Goal: Transaction & Acquisition: Purchase product/service

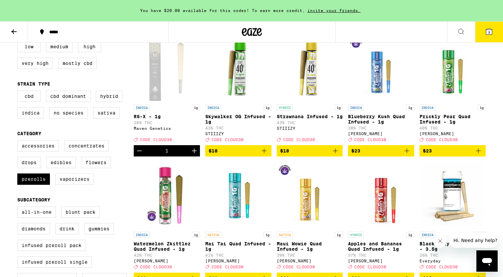
scroll to position [59, 0]
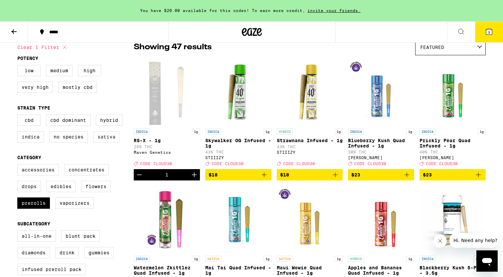
click at [111, 142] on label "Sativa" at bounding box center [106, 136] width 27 height 11
click at [19, 116] on input "Sativa" at bounding box center [19, 115] width 0 height 0
checkbox input "true"
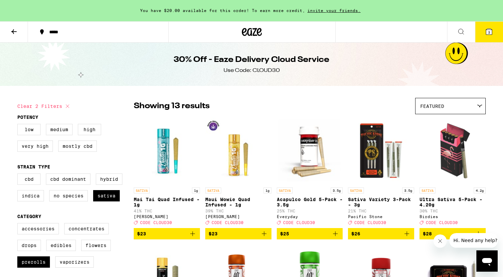
click at [436, 100] on div "Featured" at bounding box center [451, 106] width 70 height 16
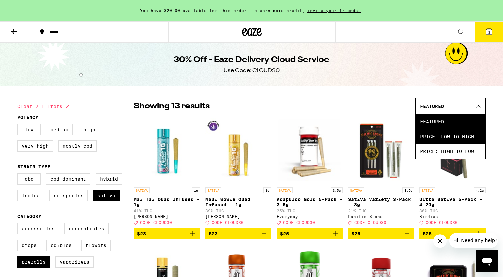
click at [434, 140] on span "Price: Low to High" at bounding box center [450, 136] width 61 height 15
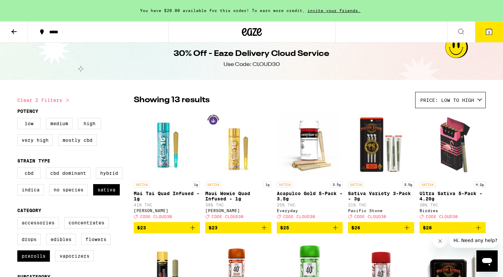
scroll to position [11, 0]
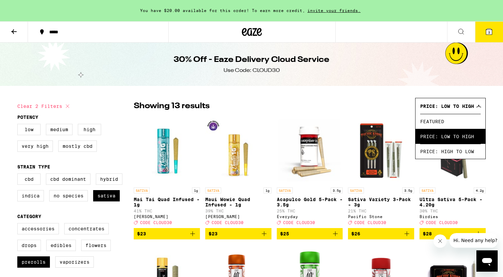
click at [464, 125] on span "Featured" at bounding box center [450, 121] width 61 height 15
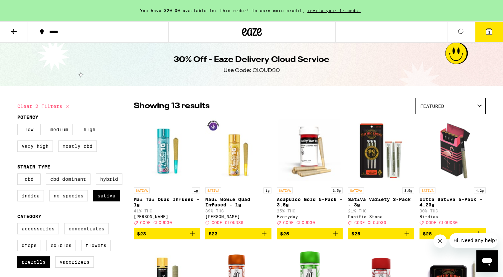
click at [469, 106] on div "Featured" at bounding box center [451, 106] width 70 height 16
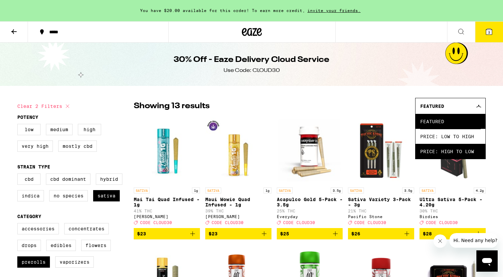
click at [455, 155] on span "Price: High to Low" at bounding box center [450, 151] width 61 height 15
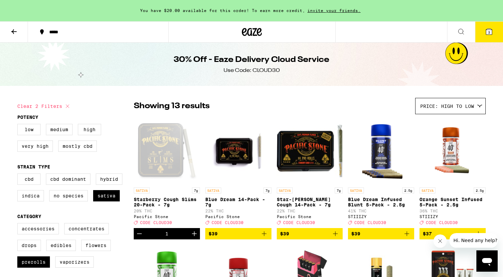
click at [455, 102] on div "Price: High to Low" at bounding box center [451, 106] width 70 height 16
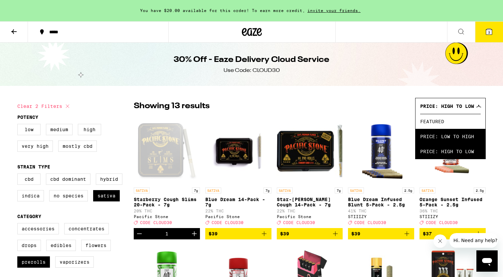
click at [444, 137] on span "Price: Low to High" at bounding box center [450, 136] width 61 height 15
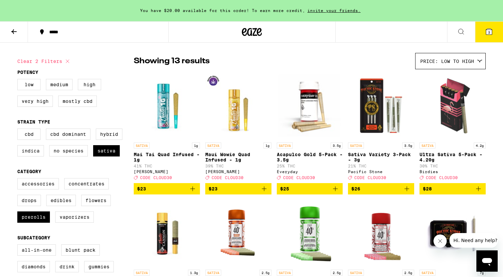
scroll to position [24, 0]
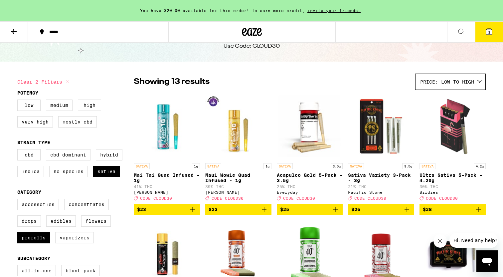
click at [408, 213] on icon "Add to bag" at bounding box center [407, 209] width 8 height 8
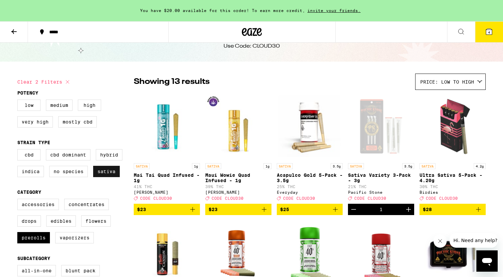
click at [97, 176] on label "Sativa" at bounding box center [106, 171] width 27 height 11
click at [19, 150] on input "Sativa" at bounding box center [19, 150] width 0 height 0
checkbox input "false"
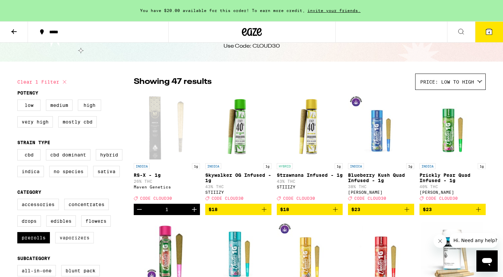
click at [64, 243] on label "Vaporizers" at bounding box center [74, 237] width 39 height 11
click at [19, 200] on input "Vaporizers" at bounding box center [19, 200] width 0 height 0
checkbox input "true"
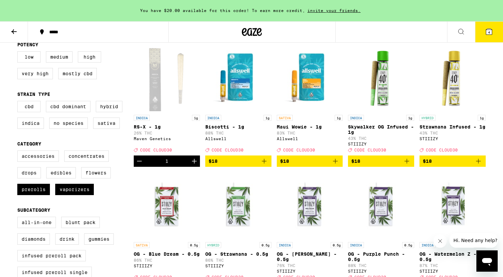
scroll to position [73, 0]
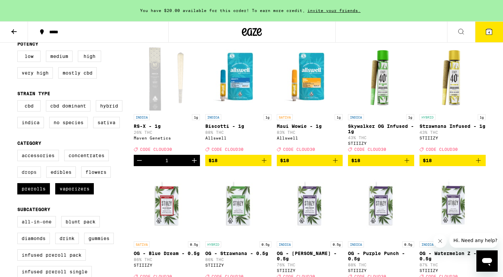
click at [37, 176] on label "Drops" at bounding box center [29, 171] width 24 height 11
click at [19, 151] on input "Drops" at bounding box center [19, 151] width 0 height 0
checkbox input "true"
click at [70, 194] on label "Vaporizers" at bounding box center [74, 188] width 39 height 11
click at [19, 151] on input "Vaporizers" at bounding box center [19, 151] width 0 height 0
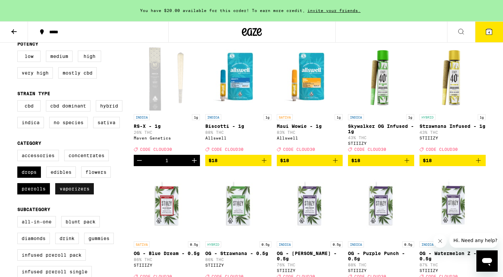
checkbox input "false"
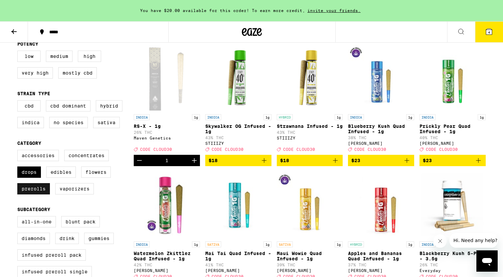
click at [37, 194] on label "Prerolls" at bounding box center [33, 188] width 33 height 11
click at [19, 151] on input "Prerolls" at bounding box center [19, 151] width 0 height 0
checkbox input "false"
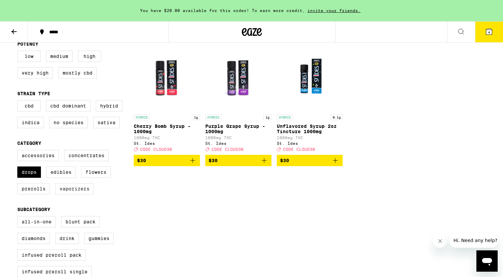
click at [79, 194] on label "Vaporizers" at bounding box center [74, 188] width 39 height 11
click at [19, 151] on input "Vaporizers" at bounding box center [19, 151] width 0 height 0
checkbox input "true"
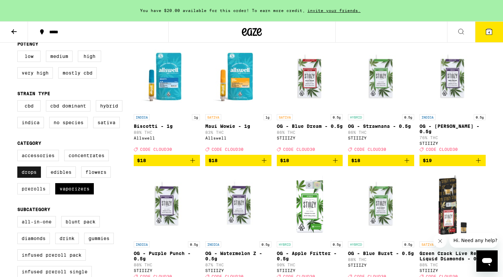
click at [38, 178] on label "Drops" at bounding box center [29, 171] width 24 height 11
click at [19, 151] on input "Drops" at bounding box center [19, 151] width 0 height 0
checkbox input "false"
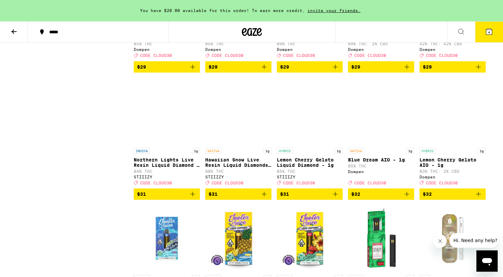
scroll to position [799, 0]
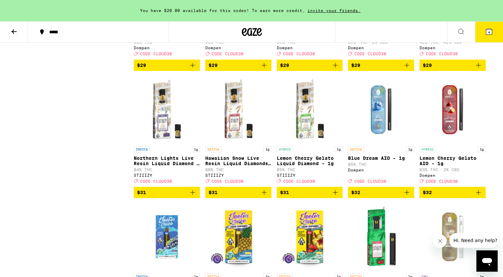
click at [238, 172] on p "88% THC" at bounding box center [238, 169] width 66 height 4
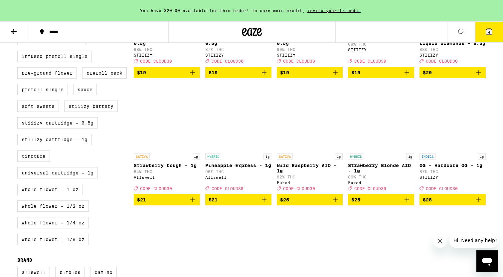
scroll to position [270, 0]
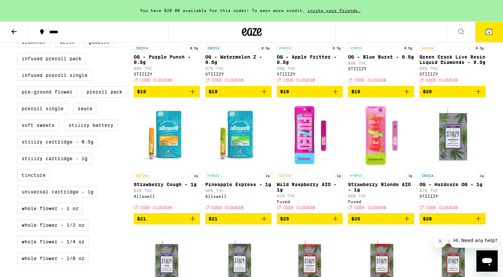
drag, startPoint x: 398, startPoint y: 232, endPoint x: 406, endPoint y: 233, distance: 7.4
click at [406, 223] on span "$25" at bounding box center [381, 219] width 60 height 8
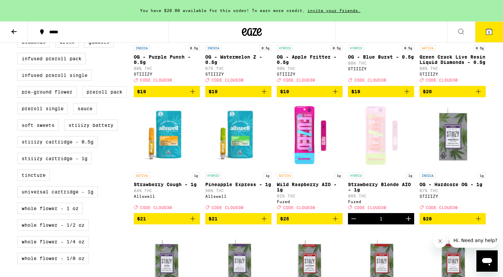
click at [486, 33] on icon at bounding box center [489, 32] width 8 height 8
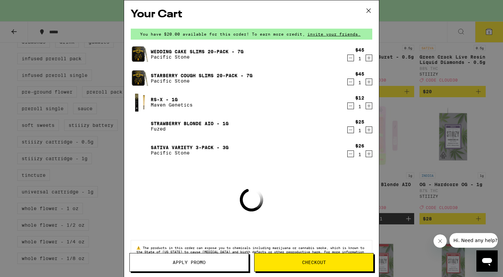
click at [196, 261] on span "Apply Promo" at bounding box center [189, 262] width 33 height 5
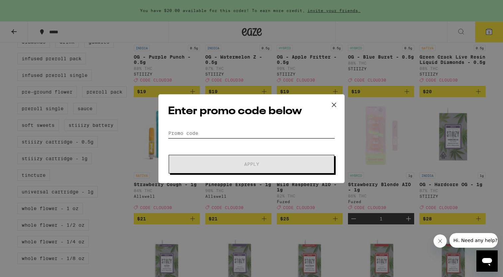
click at [249, 132] on input "Promo Code" at bounding box center [251, 133] width 167 height 10
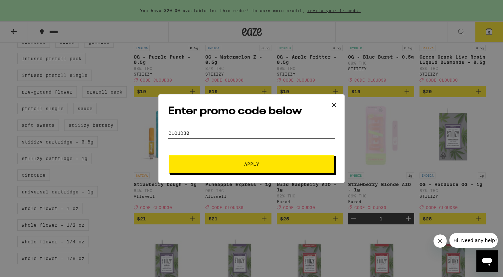
type input "cloud30"
click at [263, 167] on button "Apply" at bounding box center [252, 164] width 166 height 19
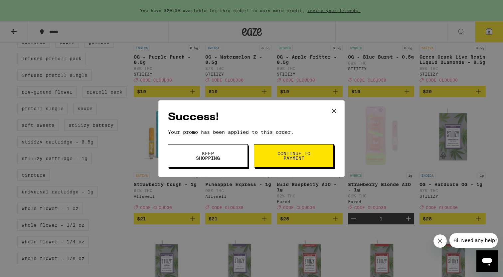
click at [242, 160] on button "Keep Shopping" at bounding box center [208, 155] width 80 height 23
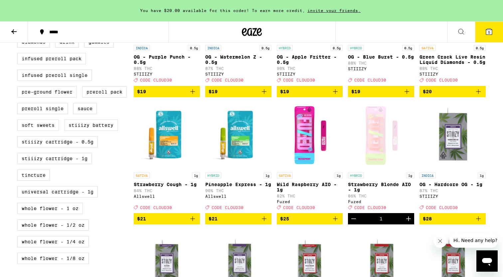
click at [494, 27] on button "5" at bounding box center [489, 32] width 28 height 21
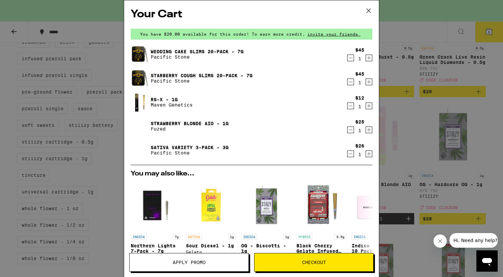
scroll to position [139, 0]
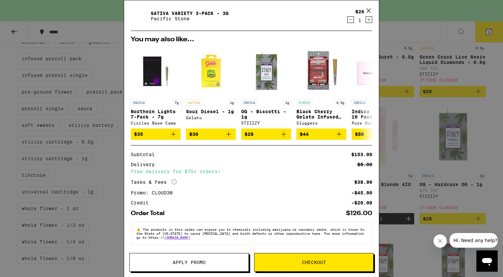
click at [305, 263] on span "Checkout" at bounding box center [314, 262] width 24 height 5
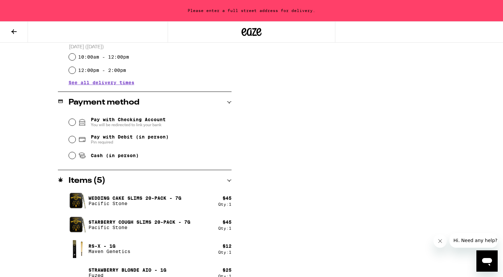
scroll to position [240, 0]
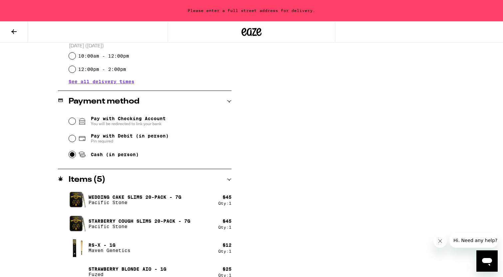
click at [72, 158] on input "Cash (in person)" at bounding box center [72, 154] width 7 height 7
radio input "true"
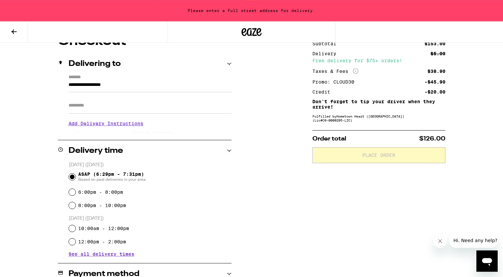
scroll to position [73, 0]
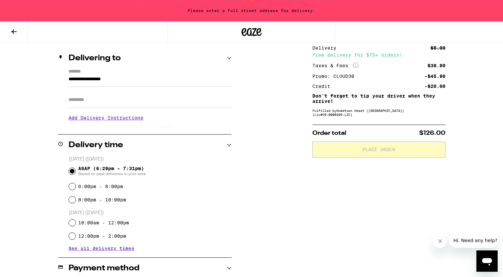
click at [138, 77] on input "**********" at bounding box center [150, 80] width 163 height 11
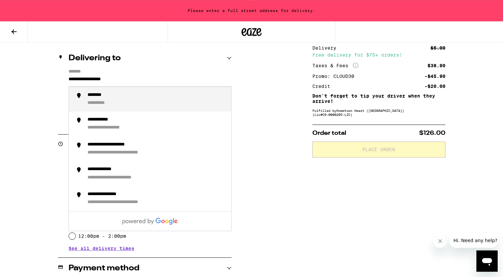
click at [138, 77] on input "**********" at bounding box center [150, 80] width 163 height 11
click at [126, 94] on div "**********" at bounding box center [113, 95] width 51 height 6
type input "**********"
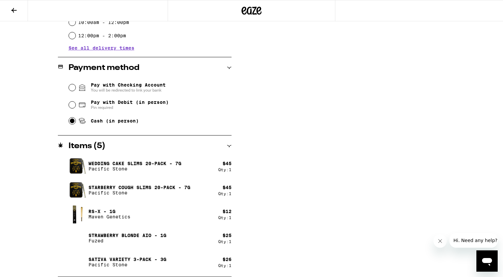
scroll to position [0, 0]
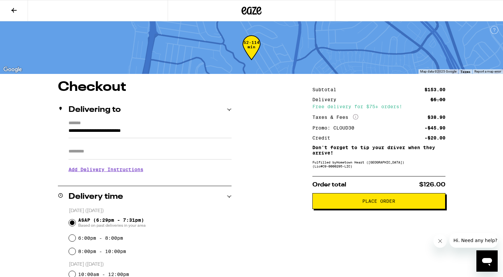
click at [396, 207] on button "Place Order" at bounding box center [378, 201] width 133 height 16
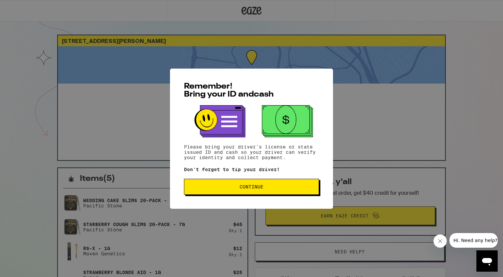
click at [275, 189] on span "Continue" at bounding box center [252, 186] width 124 height 5
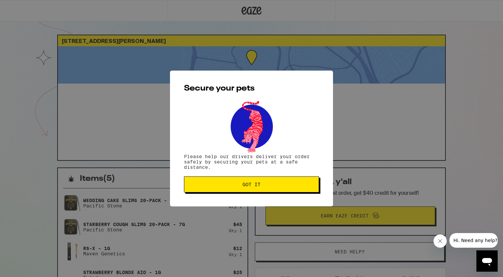
click at [273, 189] on button "Got it" at bounding box center [251, 184] width 135 height 16
